Goal: Transaction & Acquisition: Purchase product/service

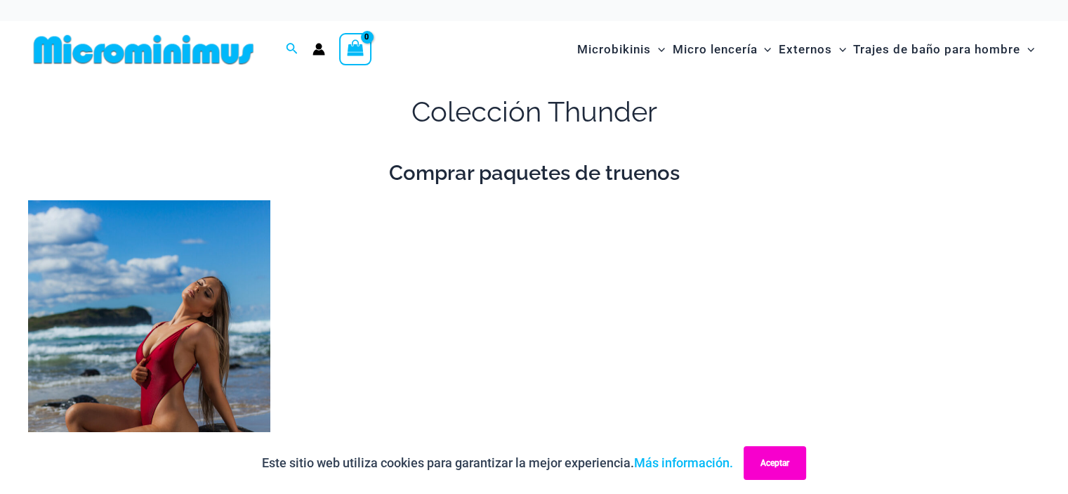
click at [776, 468] on button "Aceptar" at bounding box center [775, 463] width 63 height 34
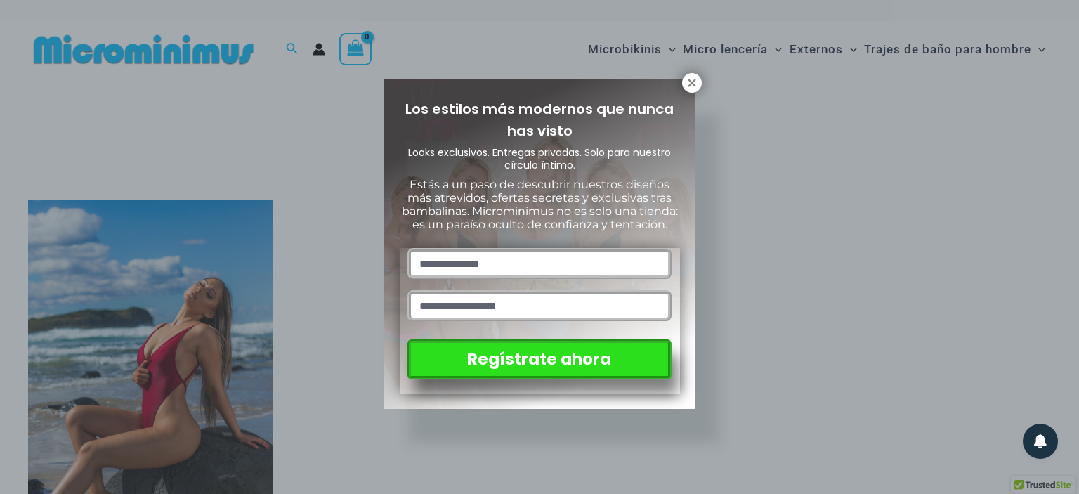
click at [1067, 432] on div "Los estilos más modernos que nunca has visto Looks exclusivos. Entregas privada…" at bounding box center [539, 247] width 1079 height 494
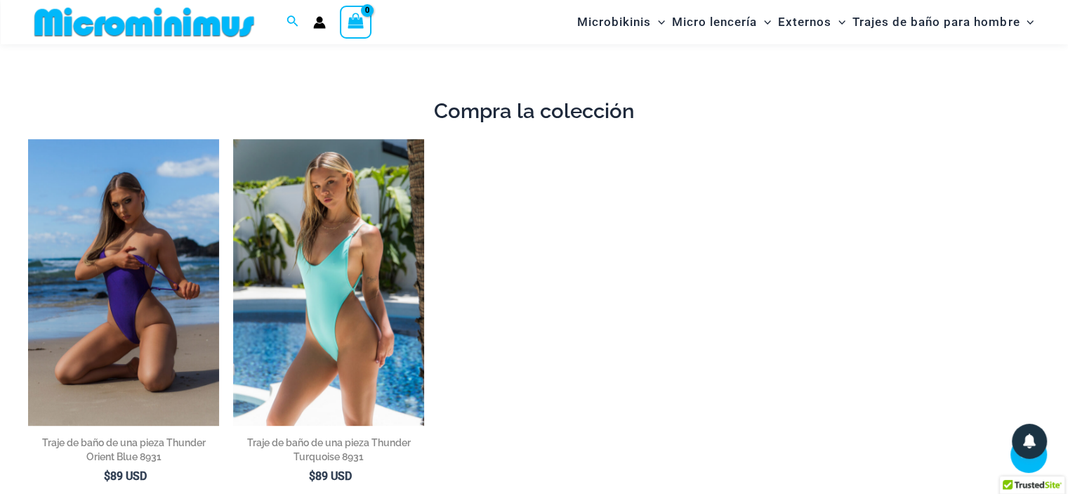
scroll to position [536, 0]
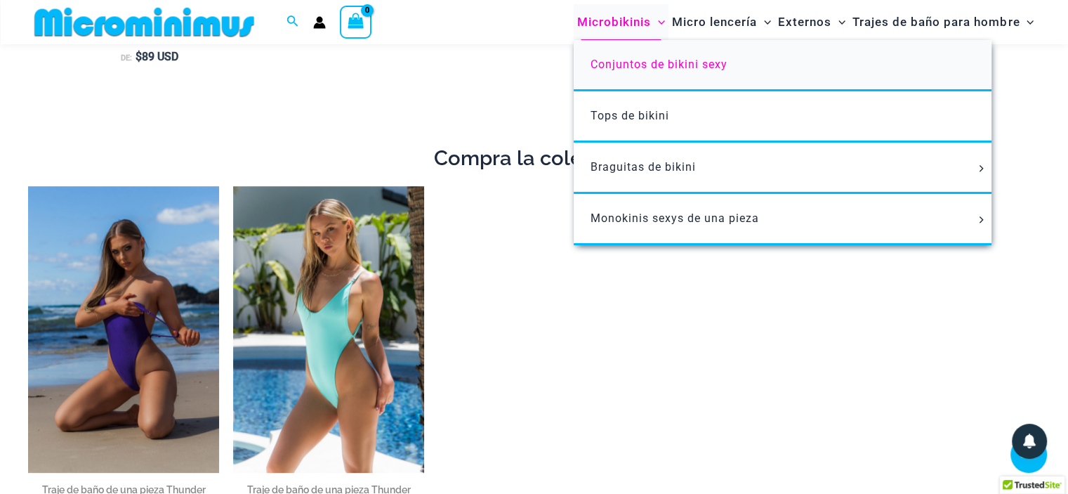
click at [635, 61] on font "Conjuntos de bikini sexy" at bounding box center [659, 64] width 137 height 13
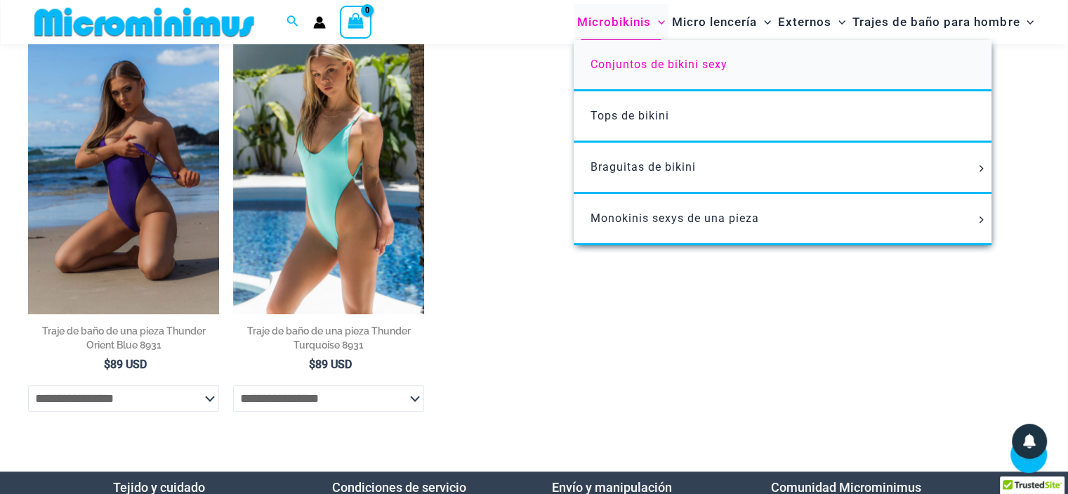
scroll to position [788, 0]
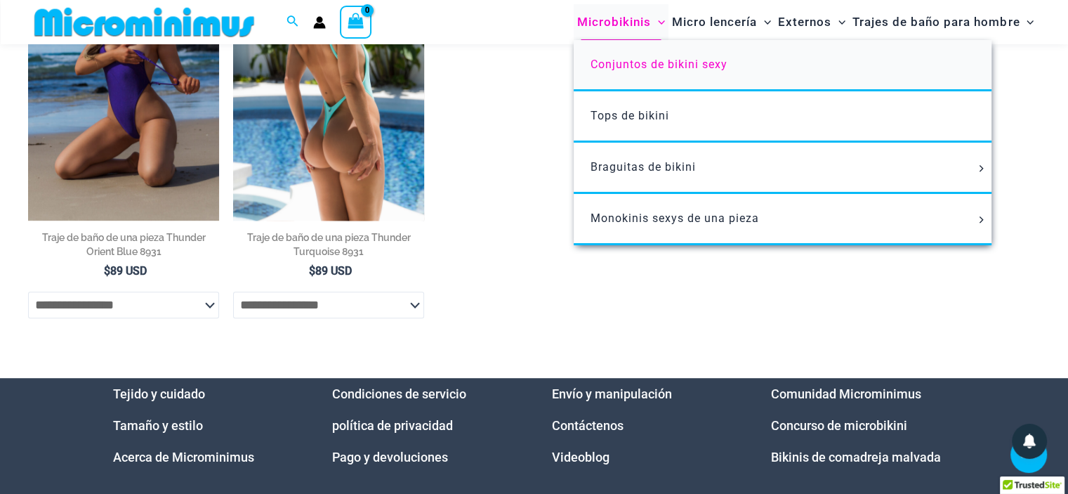
click at [416, 305] on select "**********" at bounding box center [328, 304] width 191 height 27
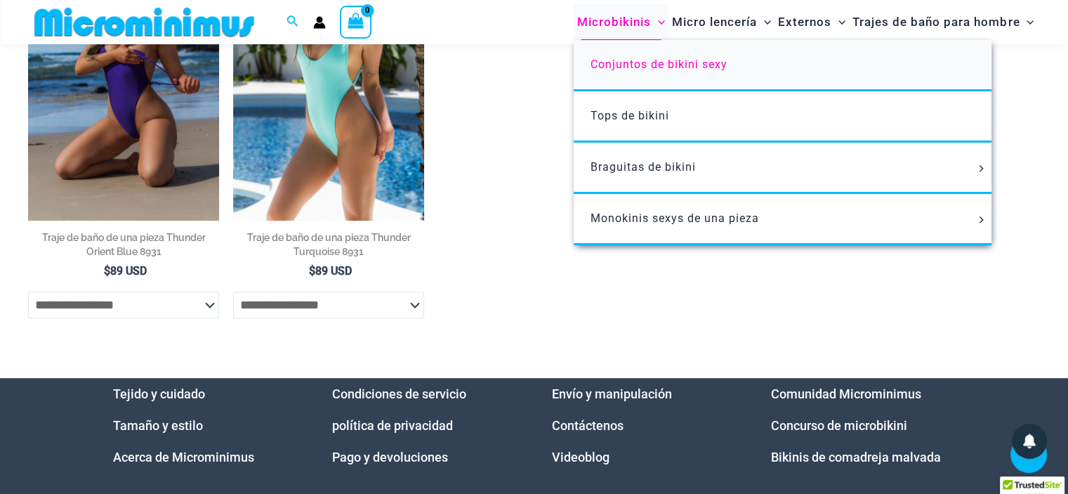
click at [873, 425] on font "Concurso de microbikini" at bounding box center [839, 425] width 136 height 15
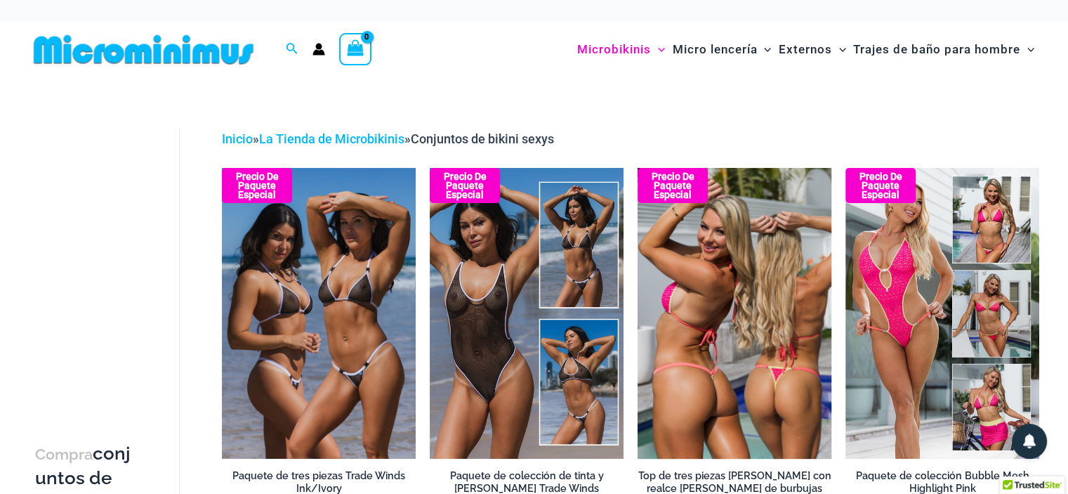
click at [765, 334] on img at bounding box center [735, 313] width 194 height 291
